Goal: Transaction & Acquisition: Purchase product/service

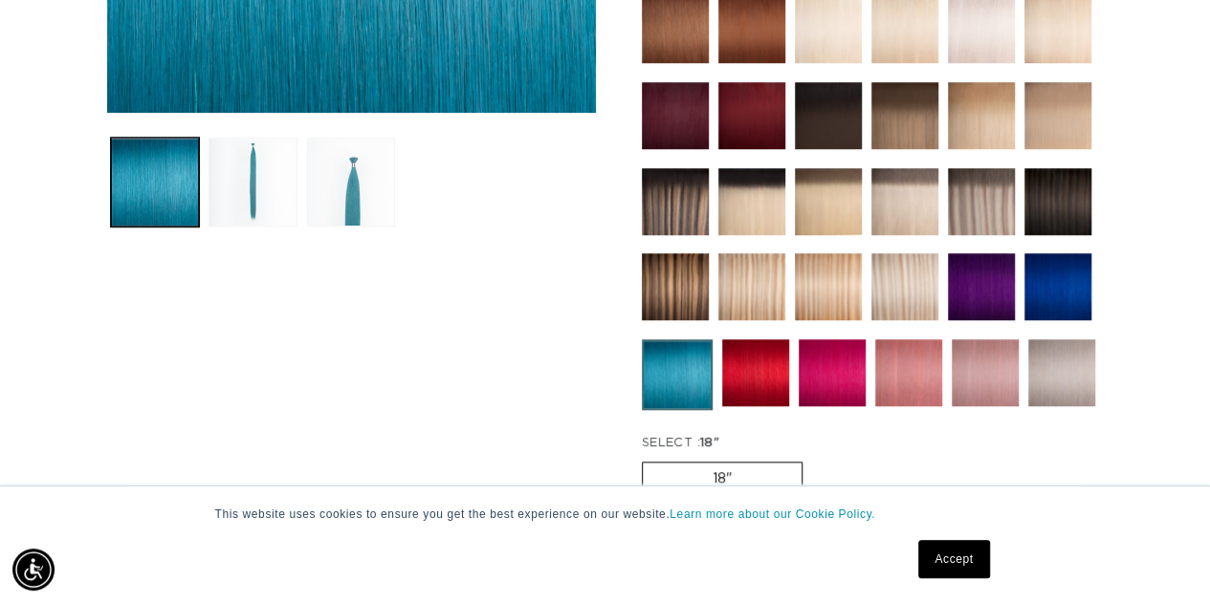
scroll to position [669, 0]
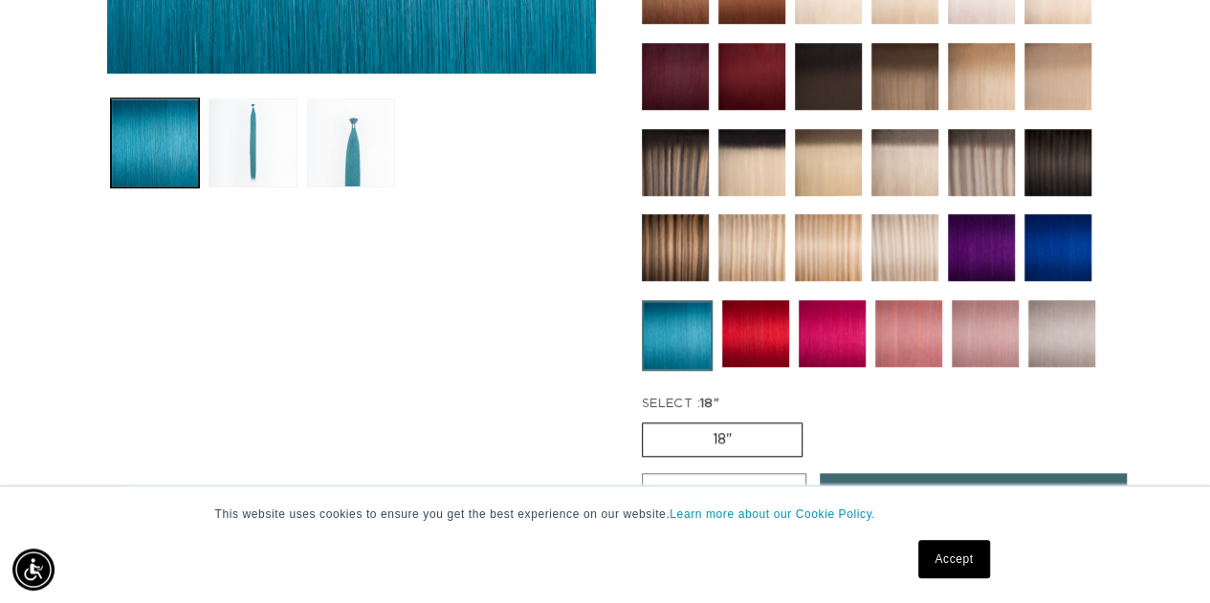
click at [1054, 327] on img at bounding box center [1061, 333] width 67 height 67
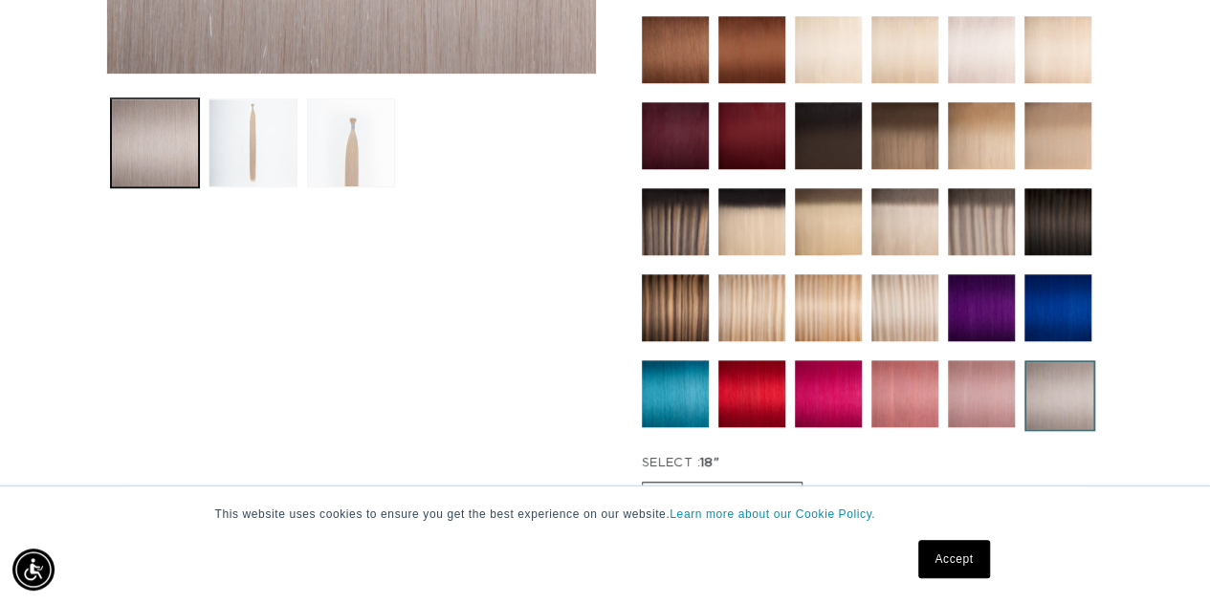
click at [751, 380] on img at bounding box center [751, 393] width 67 height 67
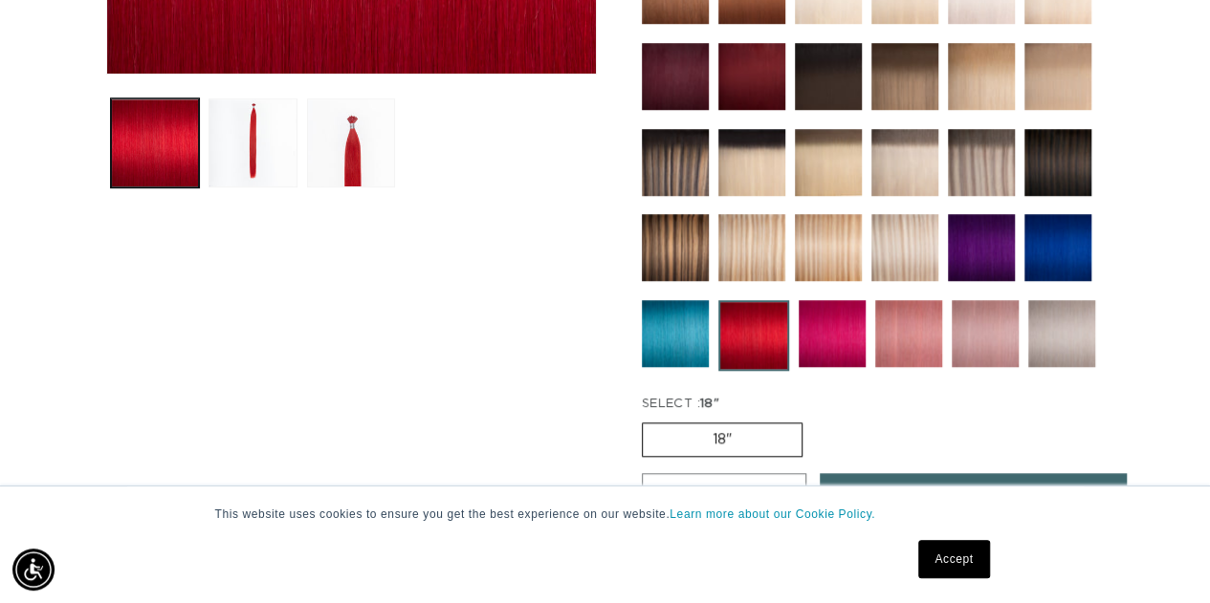
scroll to position [0, 1073]
click at [686, 327] on img at bounding box center [675, 333] width 67 height 67
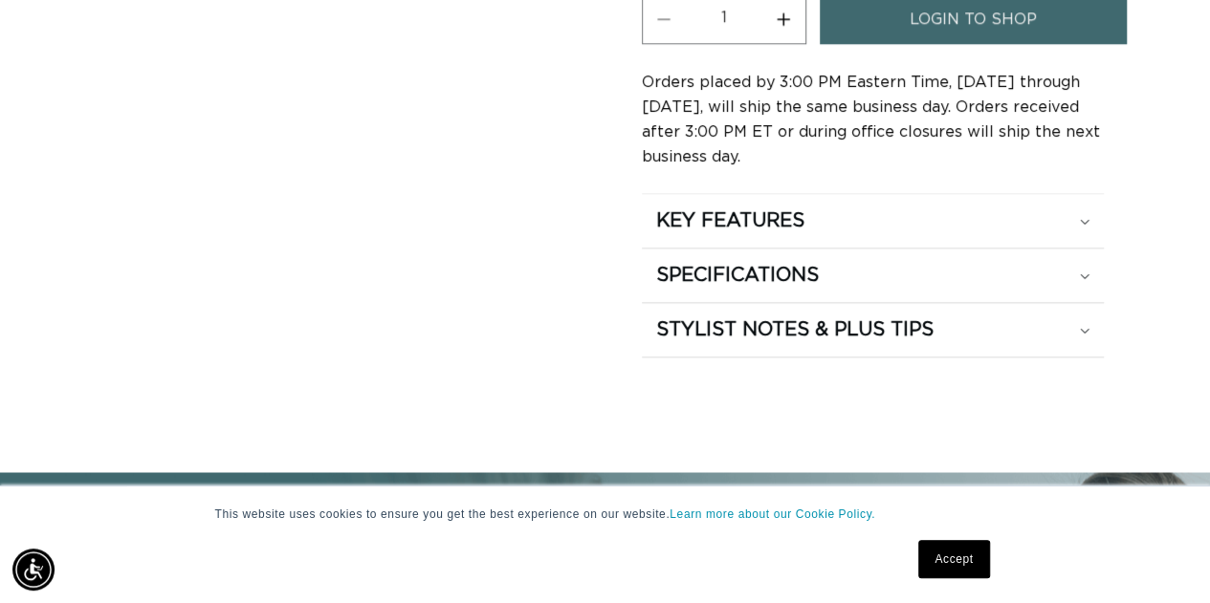
scroll to position [0, 1073]
